Goal: Task Accomplishment & Management: Use online tool/utility

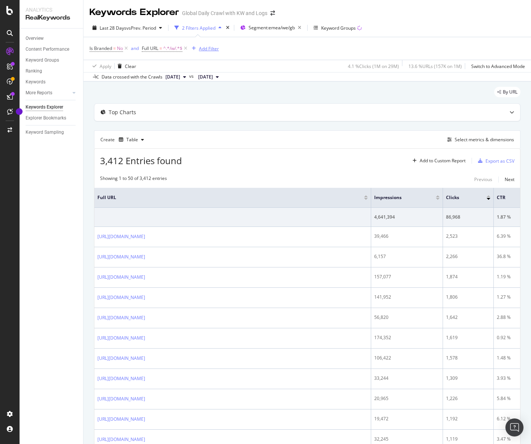
click at [211, 49] on div "Add Filter" at bounding box center [209, 48] width 20 height 6
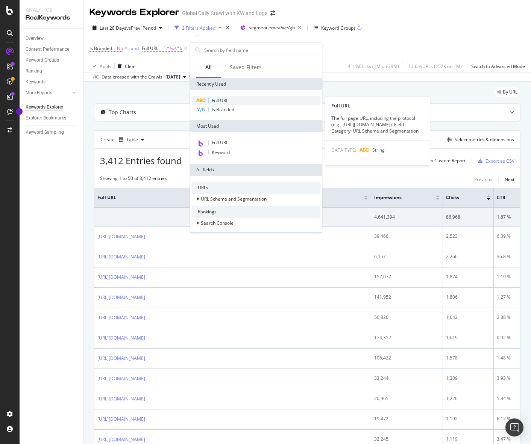
click at [245, 97] on div "Full URL" at bounding box center [256, 100] width 129 height 9
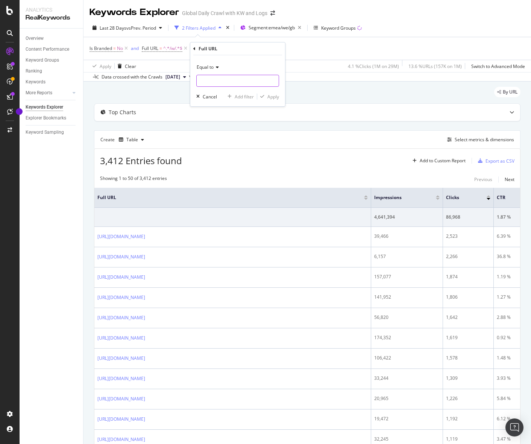
click at [217, 78] on input "text" at bounding box center [238, 81] width 82 height 12
type input "/"
type input "3yaep"
click at [268, 94] on div "Apply" at bounding box center [273, 97] width 12 height 6
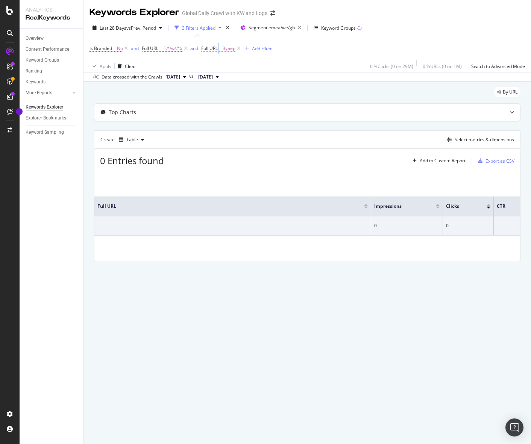
click at [219, 47] on span "Full URL = 3yaep" at bounding box center [218, 48] width 34 height 7
click at [225, 71] on div "Equal to" at bounding box center [250, 66] width 83 height 12
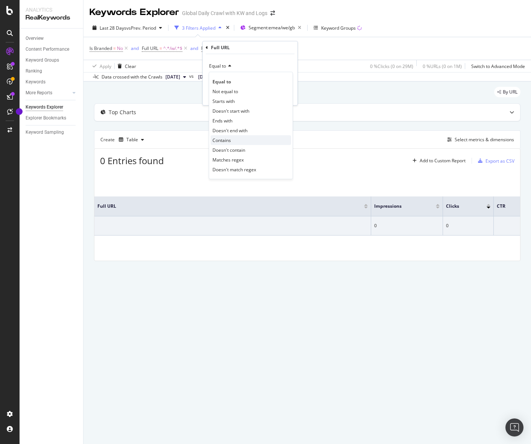
click at [262, 138] on div "Contains" at bounding box center [250, 140] width 80 height 10
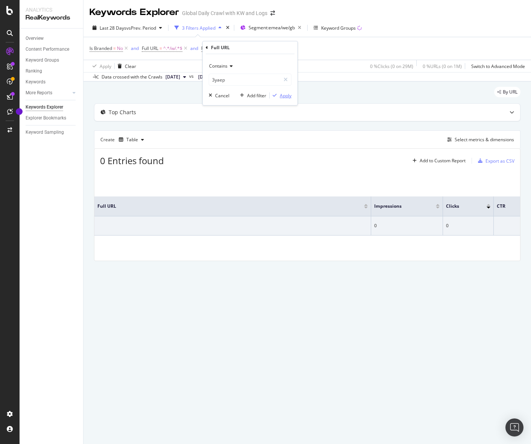
click at [285, 94] on div "Apply" at bounding box center [286, 95] width 12 height 6
